Goal: Information Seeking & Learning: Learn about a topic

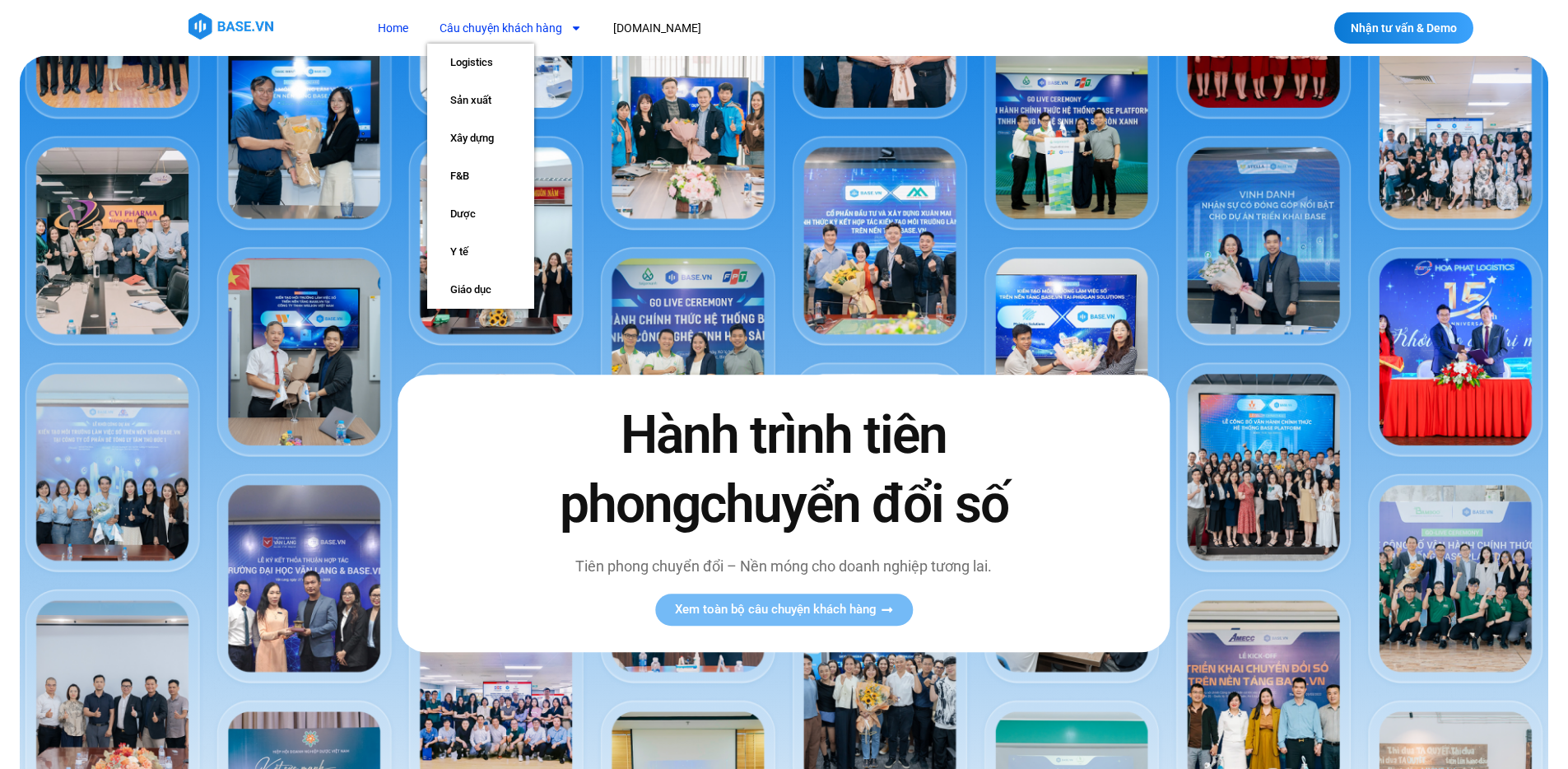
click at [523, 27] on link "Câu chuyện khách hàng" at bounding box center [511, 28] width 167 height 31
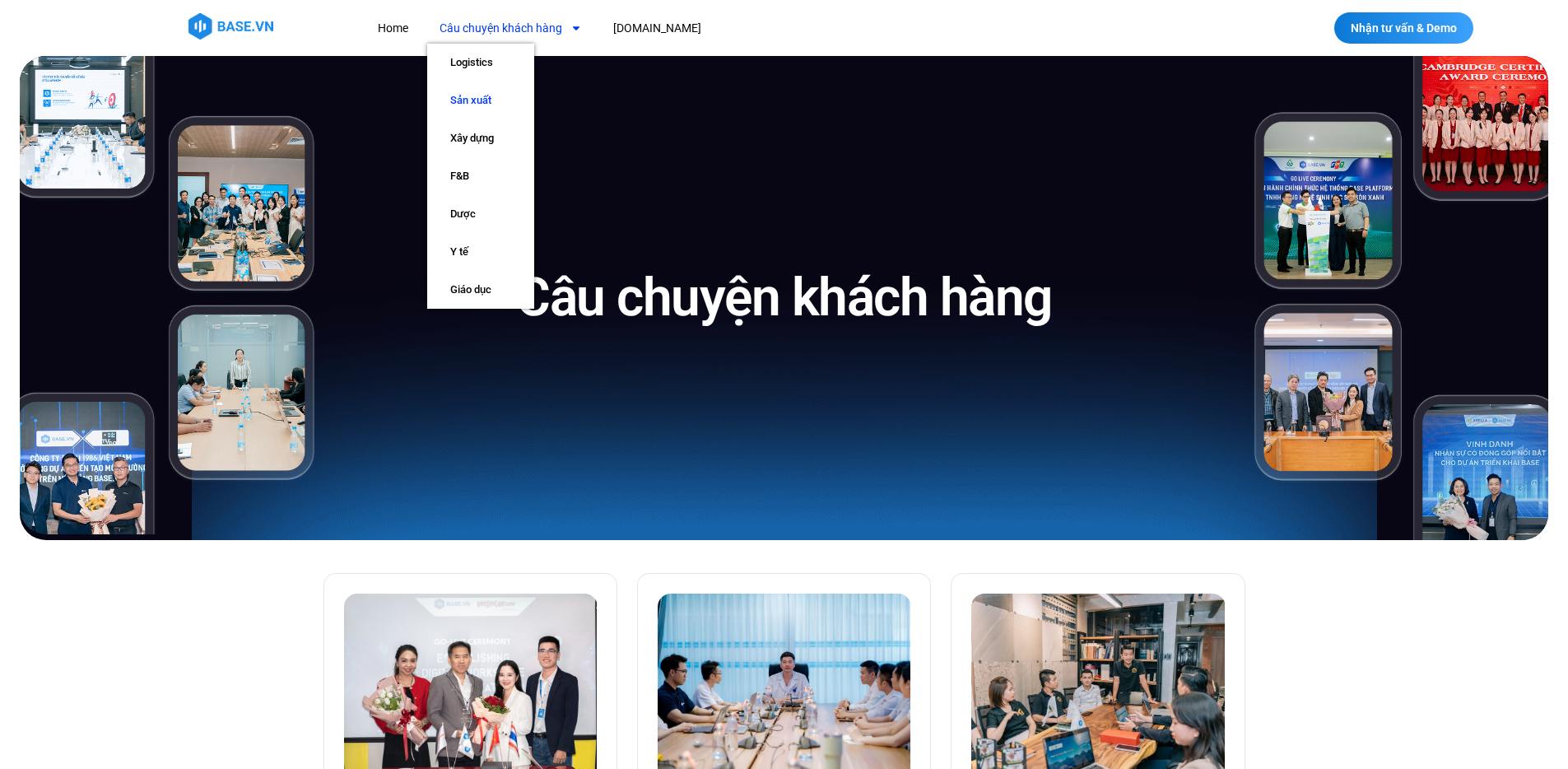
click at [494, 103] on link "Sản xuất" at bounding box center [481, 100] width 107 height 38
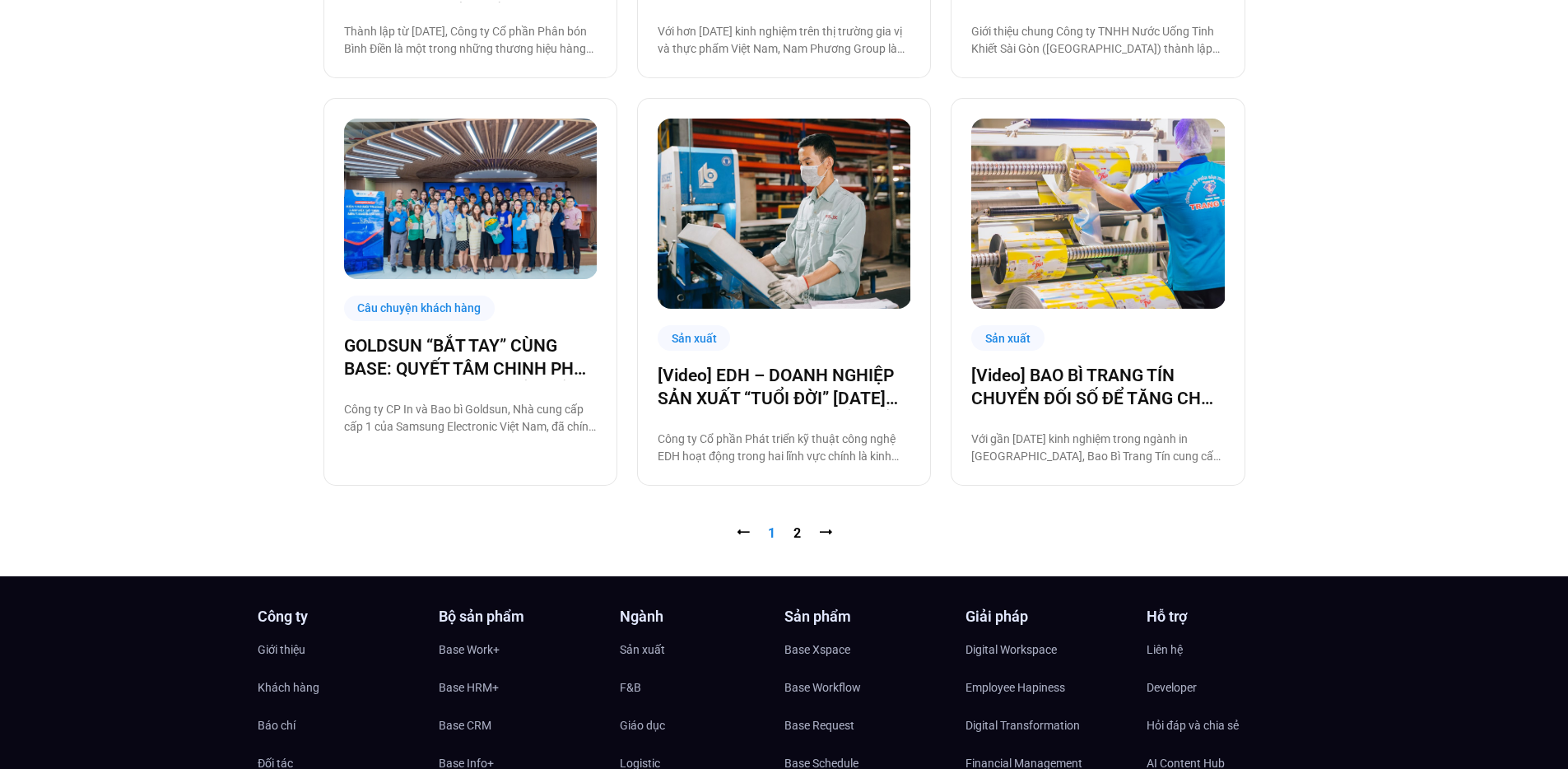
scroll to position [1555, 0]
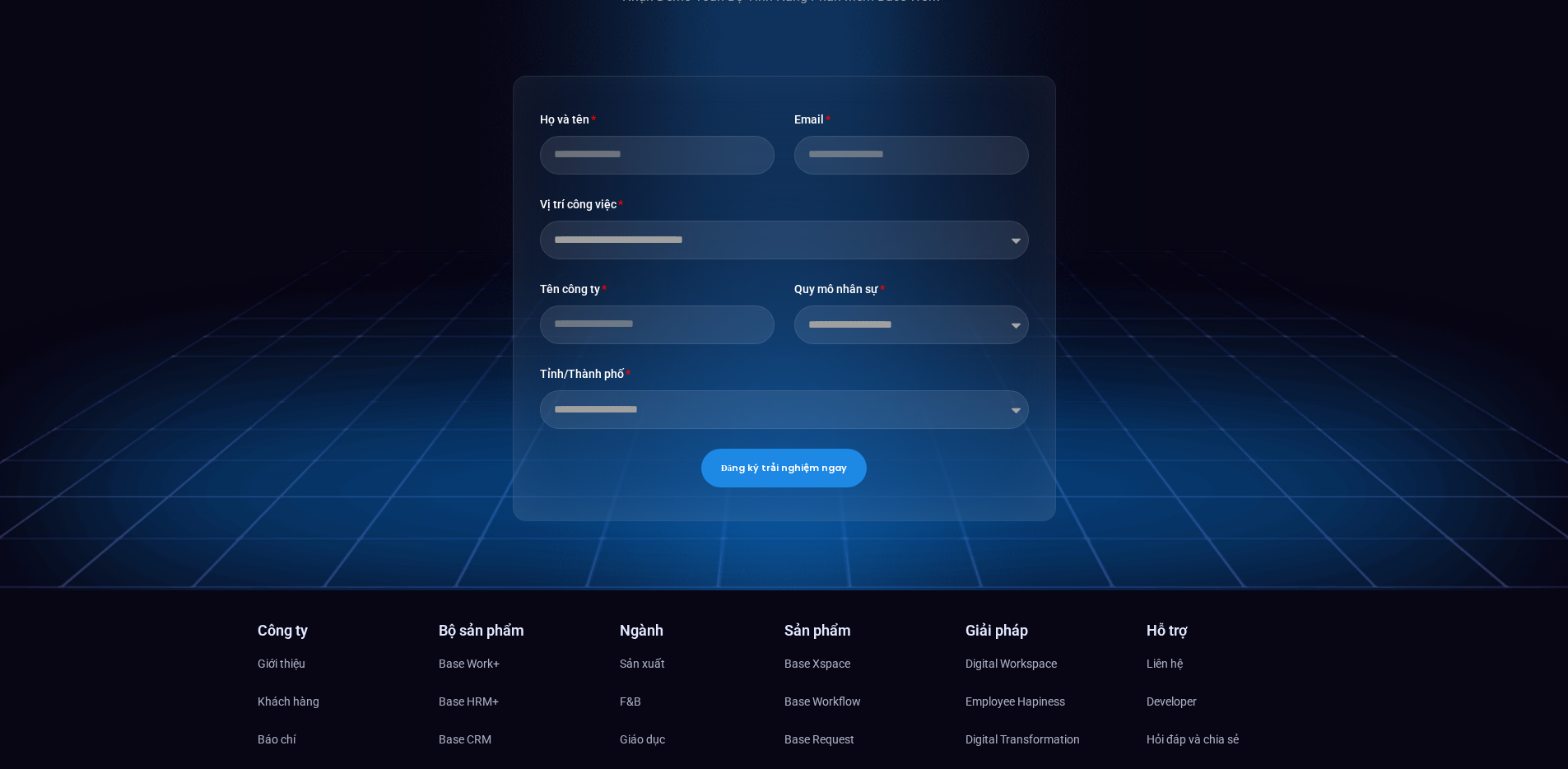
scroll to position [3895, 0]
